Goal: Task Accomplishment & Management: Complete application form

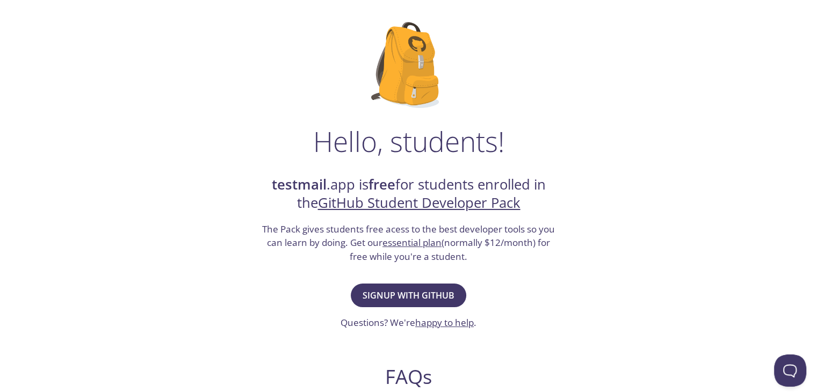
scroll to position [62, 0]
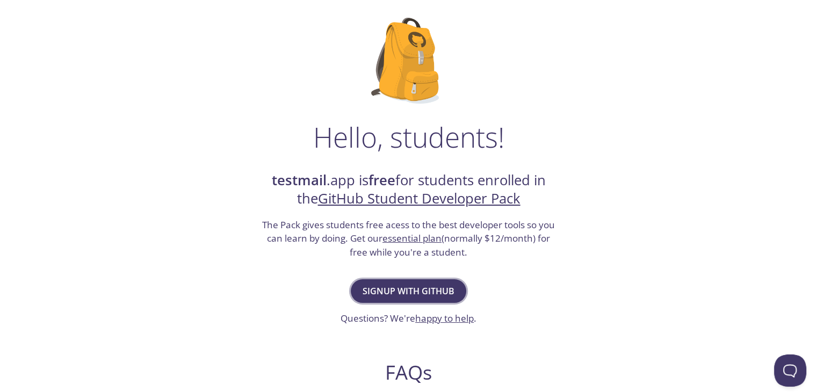
click at [412, 295] on span "Signup with GitHub" at bounding box center [408, 291] width 92 height 15
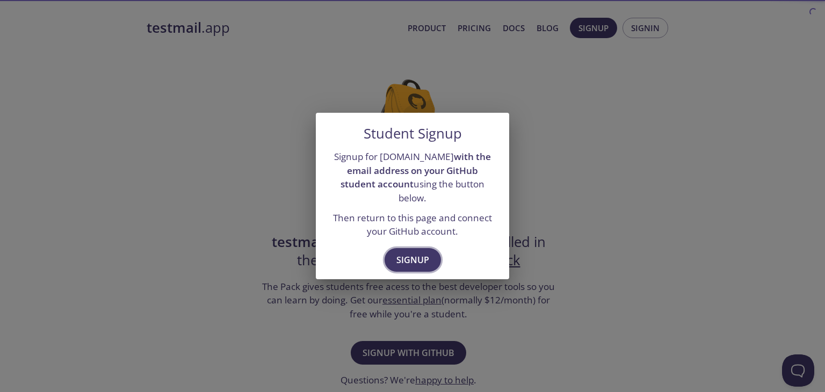
click at [426, 252] on span "Signup" at bounding box center [412, 259] width 33 height 15
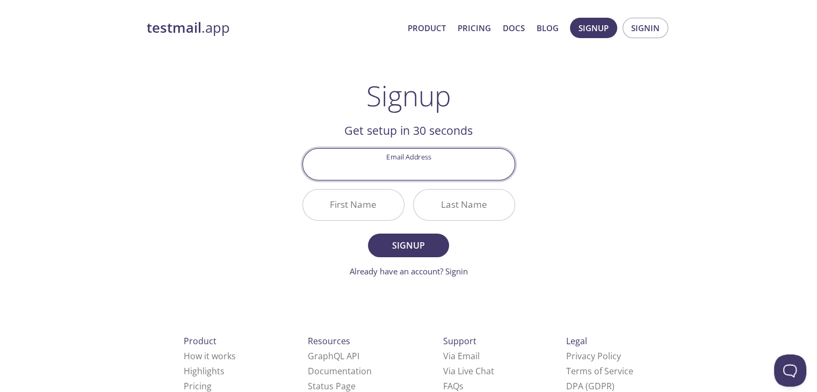
click at [421, 169] on input "Email Address" at bounding box center [409, 164] width 212 height 31
type input "[EMAIL_ADDRESS][DOMAIN_NAME]"
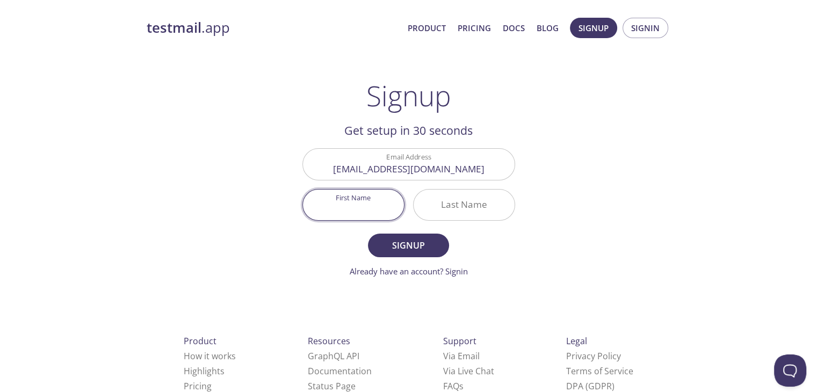
click at [362, 208] on input "First Name" at bounding box center [353, 205] width 101 height 31
type input "Maitri"
click at [508, 204] on input "Last Name" at bounding box center [463, 205] width 101 height 31
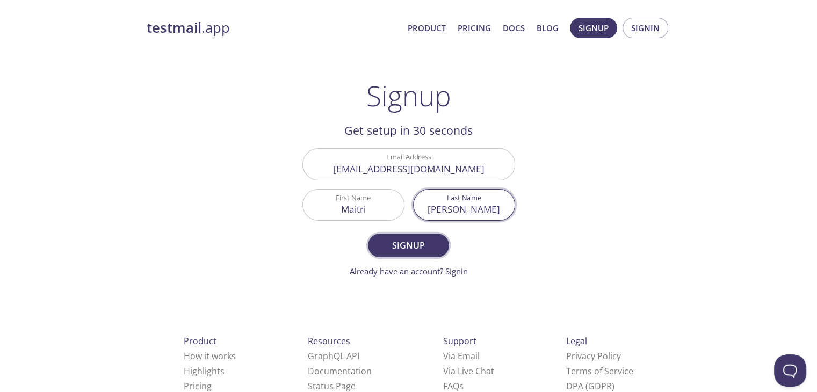
type input "[PERSON_NAME]"
click at [419, 254] on button "Signup" at bounding box center [408, 246] width 81 height 24
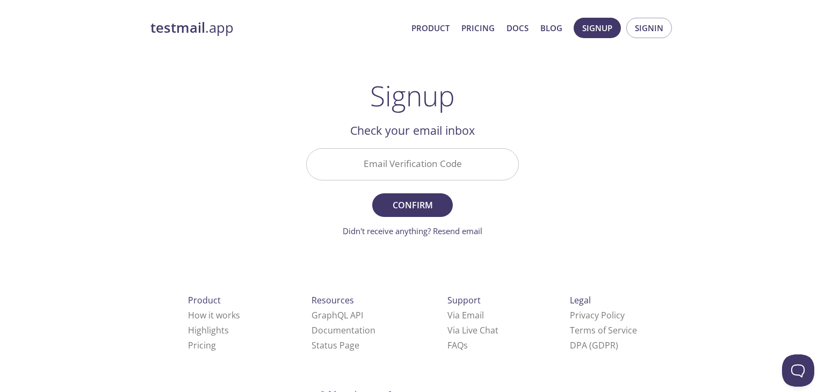
click at [410, 162] on input "Email Verification Code" at bounding box center [413, 164] width 212 height 31
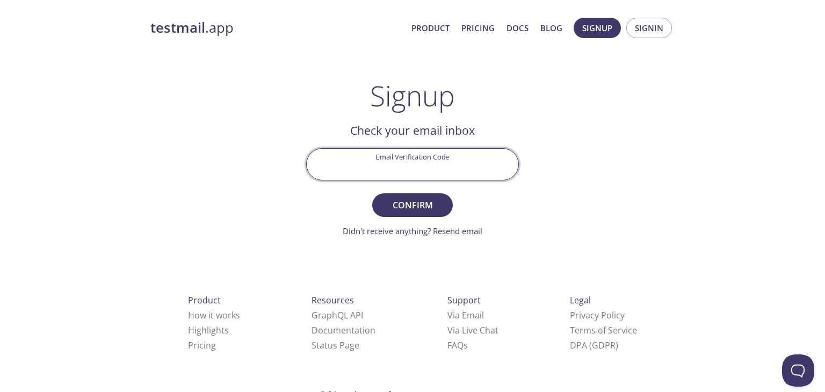
paste input "1L648S2"
type input "1L648S2"
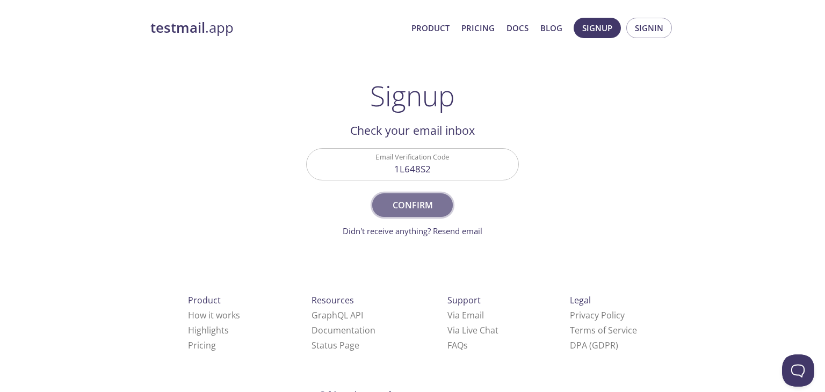
click at [405, 200] on span "Confirm" at bounding box center [412, 205] width 57 height 15
